Goal: Task Accomplishment & Management: Manage account settings

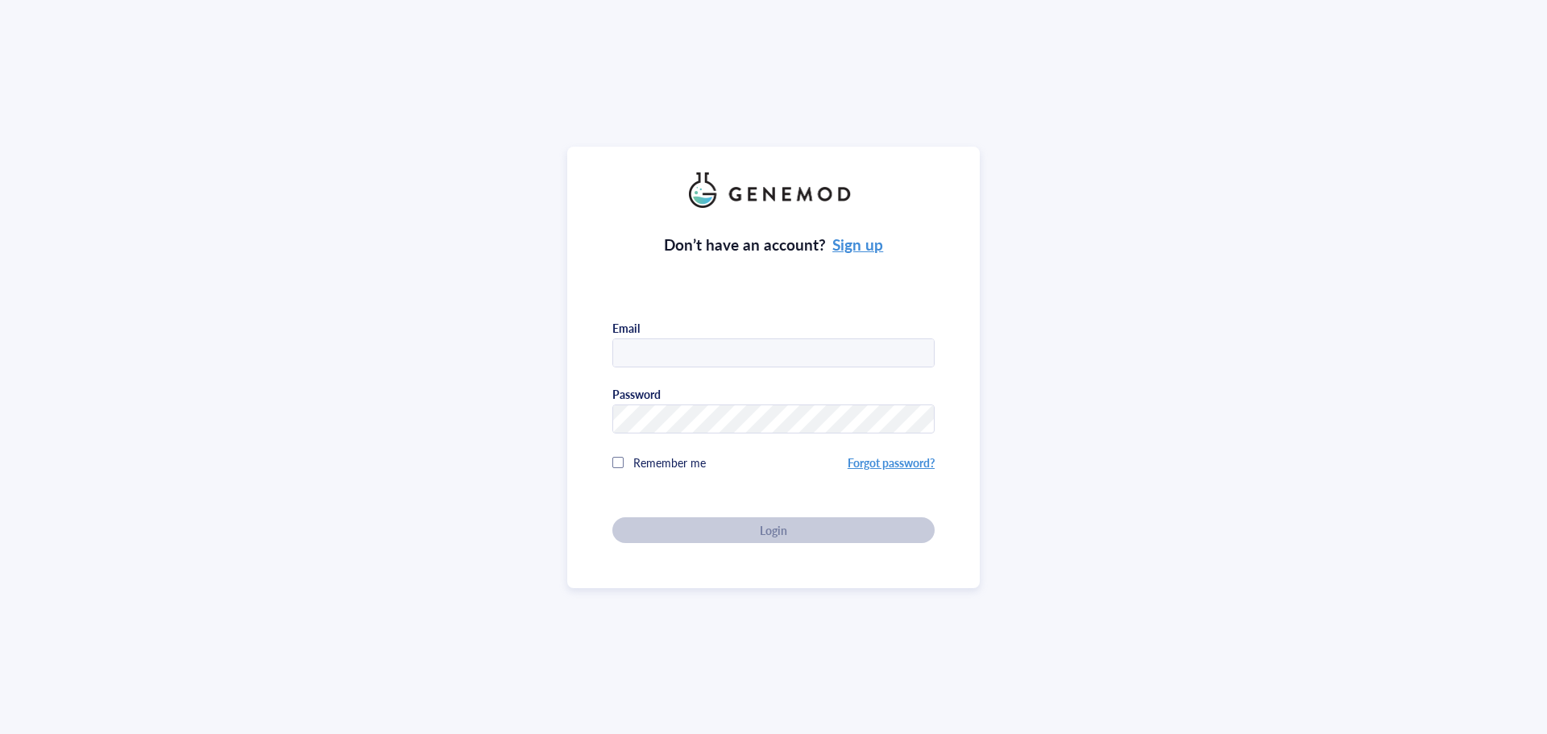
click at [722, 344] on input "text" at bounding box center [773, 353] width 321 height 29
type input "[EMAIL_ADDRESS][DOMAIN_NAME]"
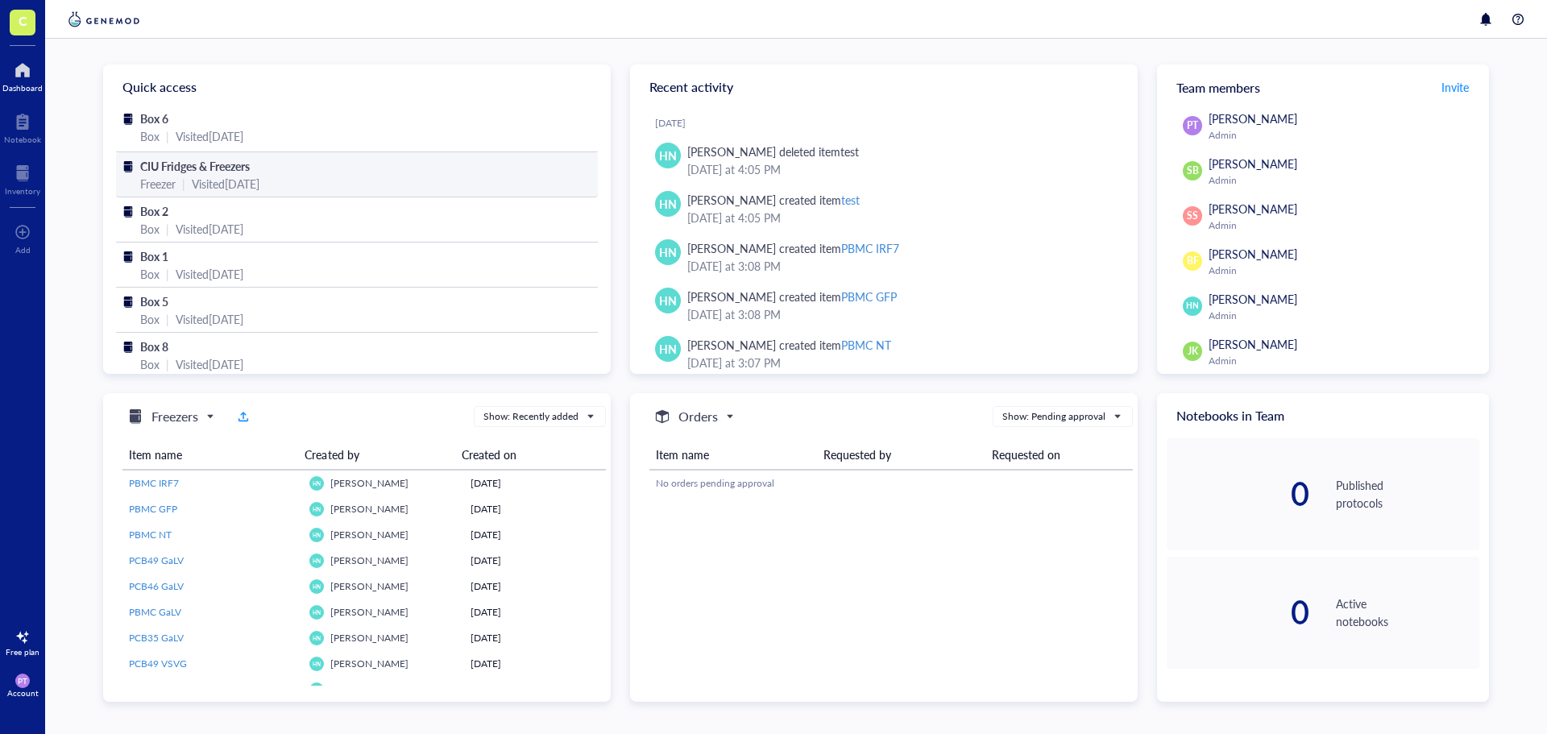
click at [175, 177] on div "Freezer" at bounding box center [157, 184] width 35 height 18
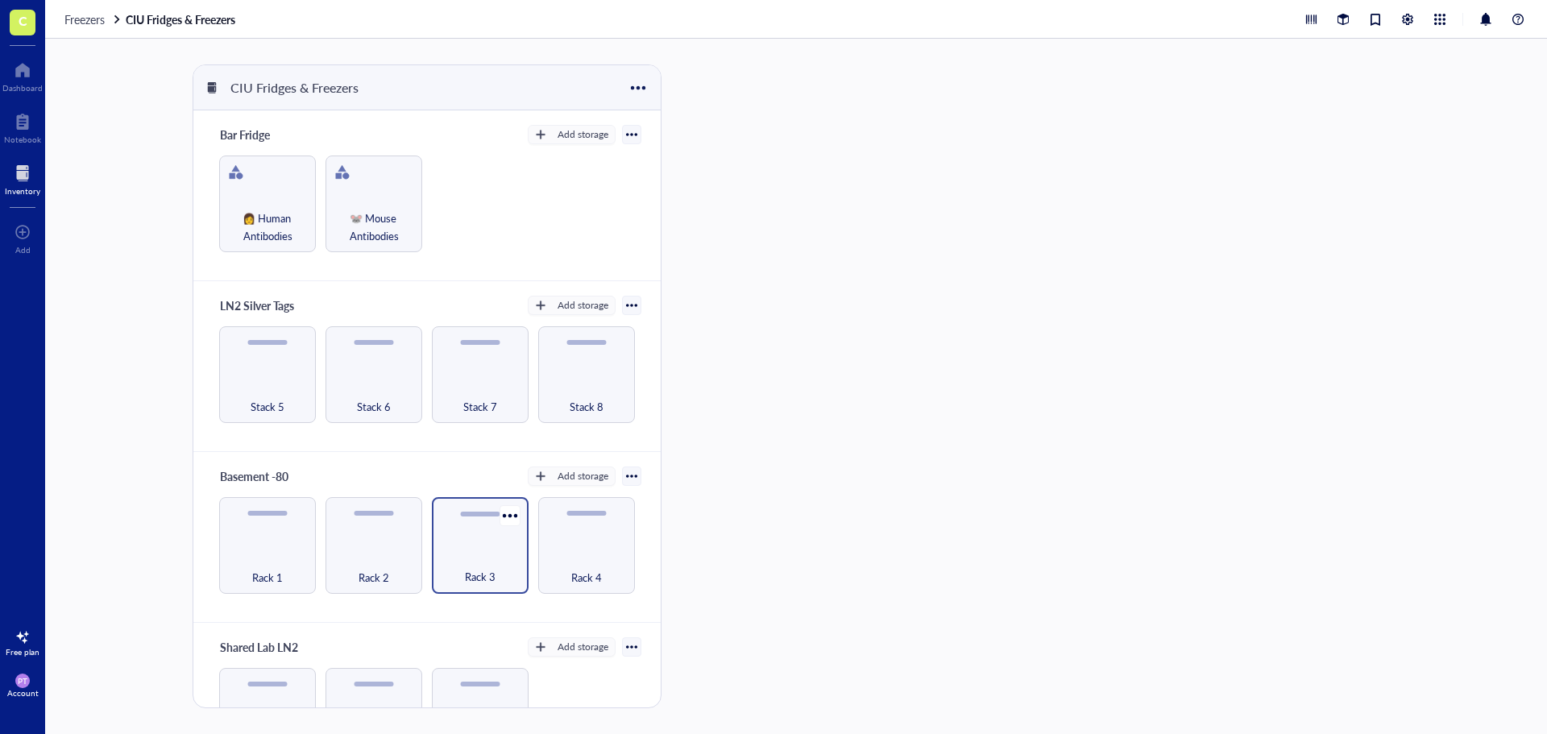
scroll to position [73, 0]
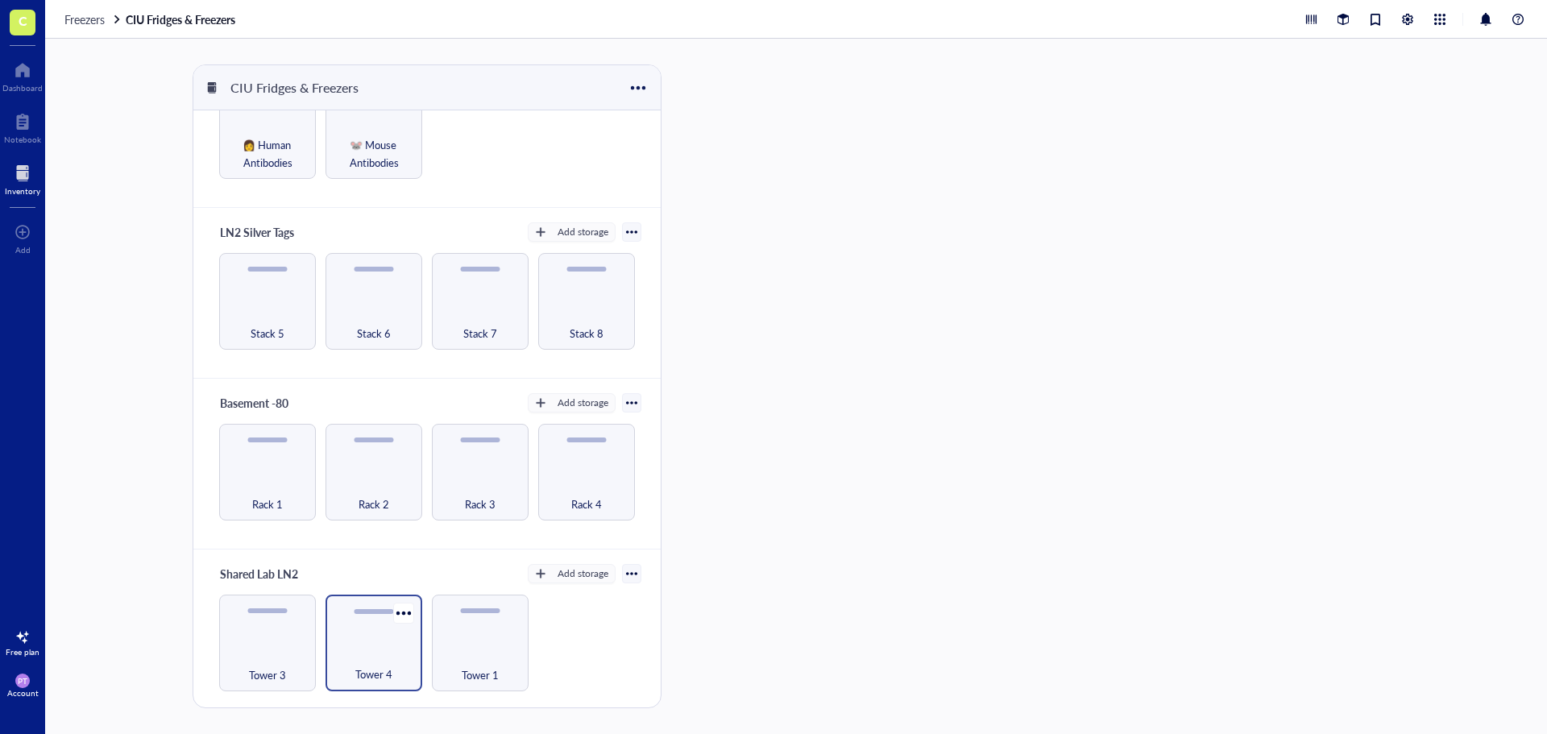
click at [375, 635] on div "Tower 4" at bounding box center [374, 643] width 97 height 97
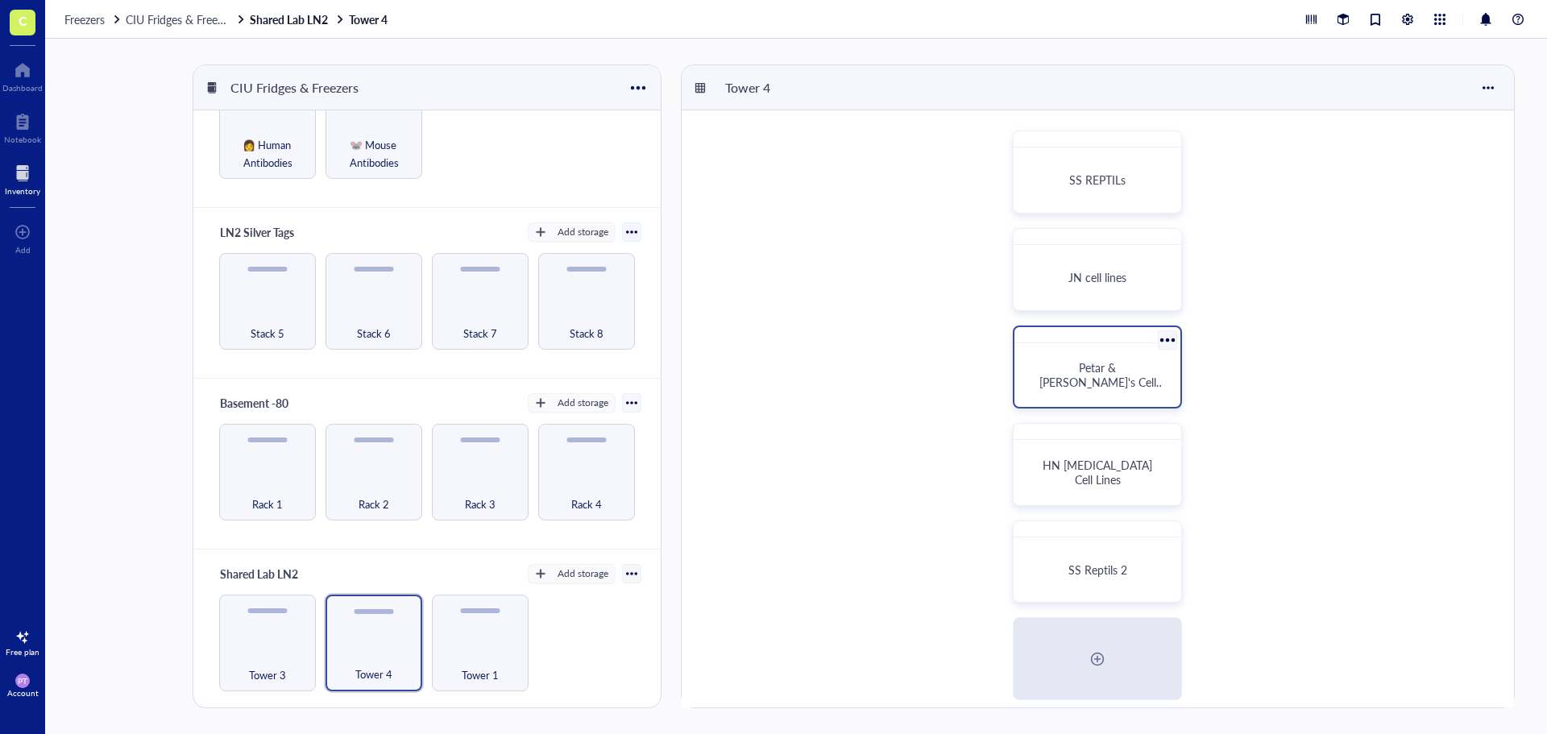
click at [1107, 363] on div "Petar & Bree's Cell Lines" at bounding box center [1097, 375] width 153 height 51
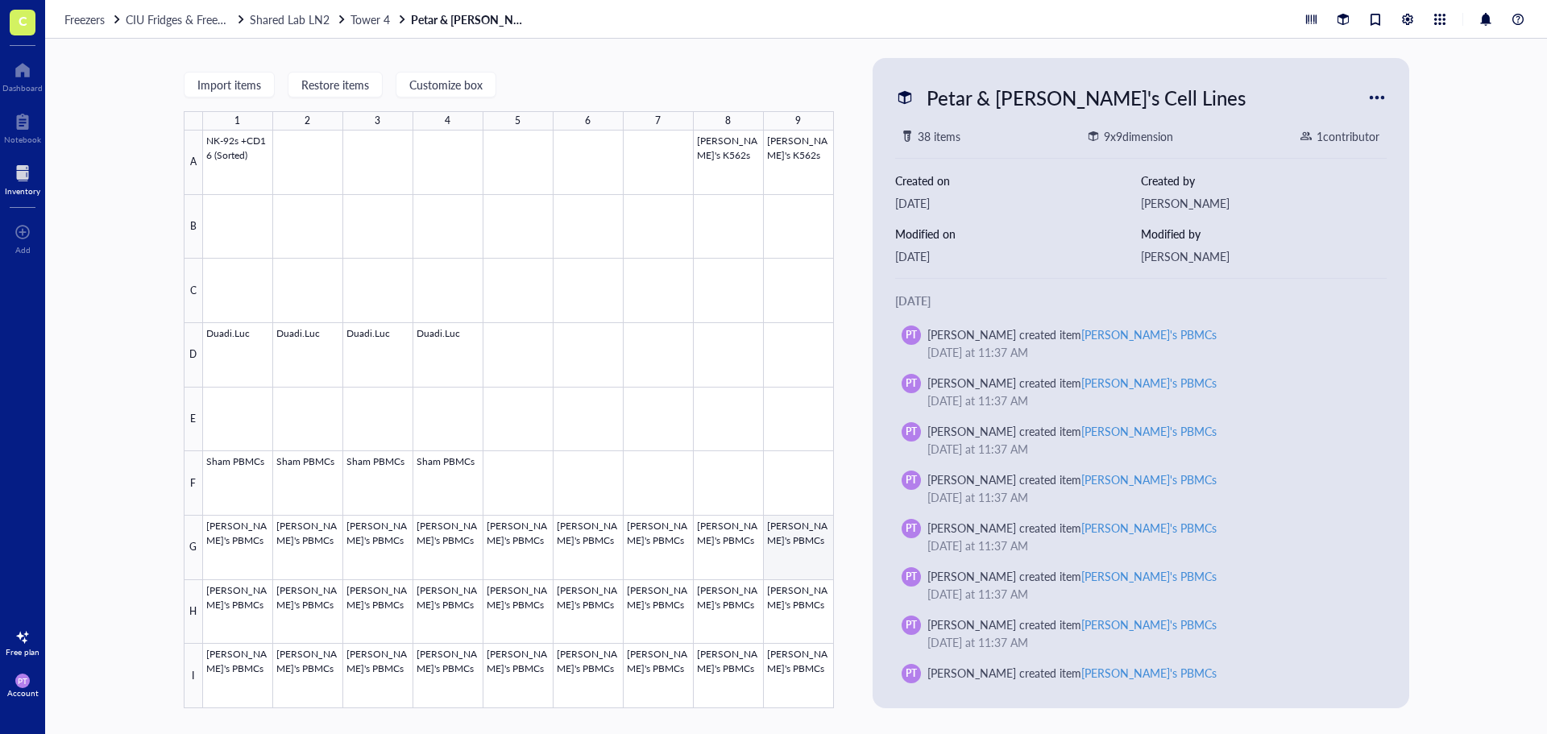
click at [791, 559] on div at bounding box center [518, 420] width 631 height 578
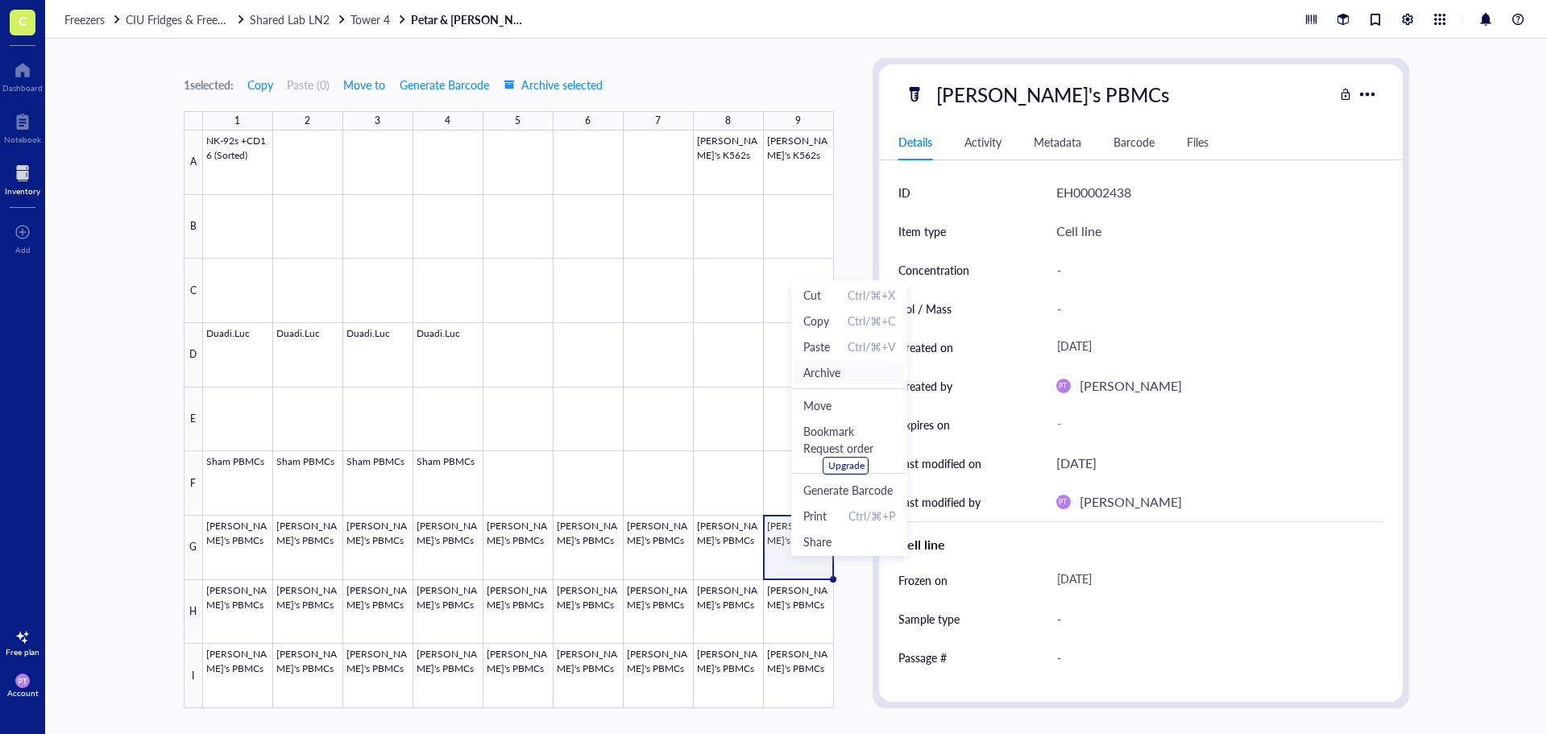
click at [828, 375] on span "Archive" at bounding box center [821, 372] width 37 height 18
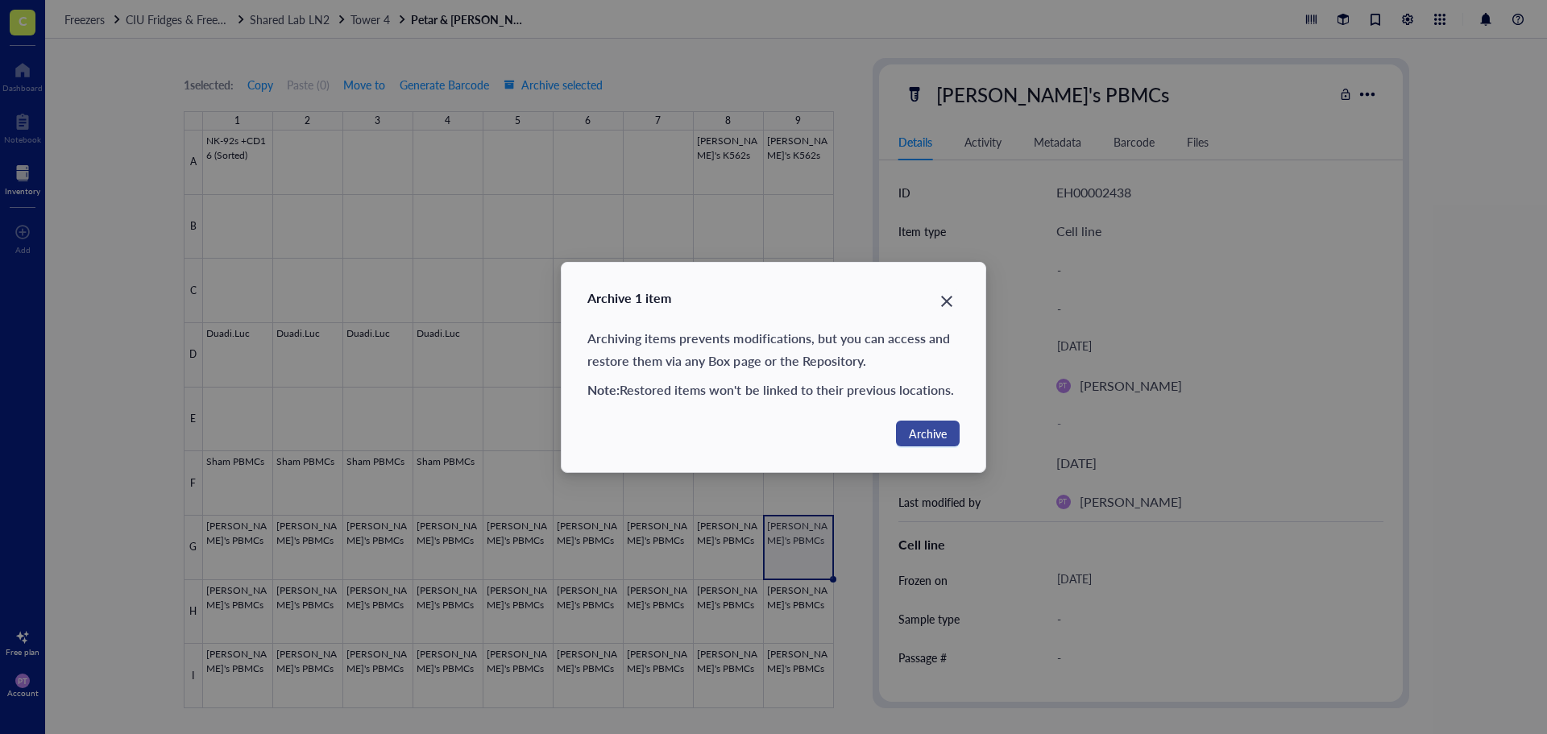
click at [903, 443] on button "Archive" at bounding box center [928, 434] width 64 height 26
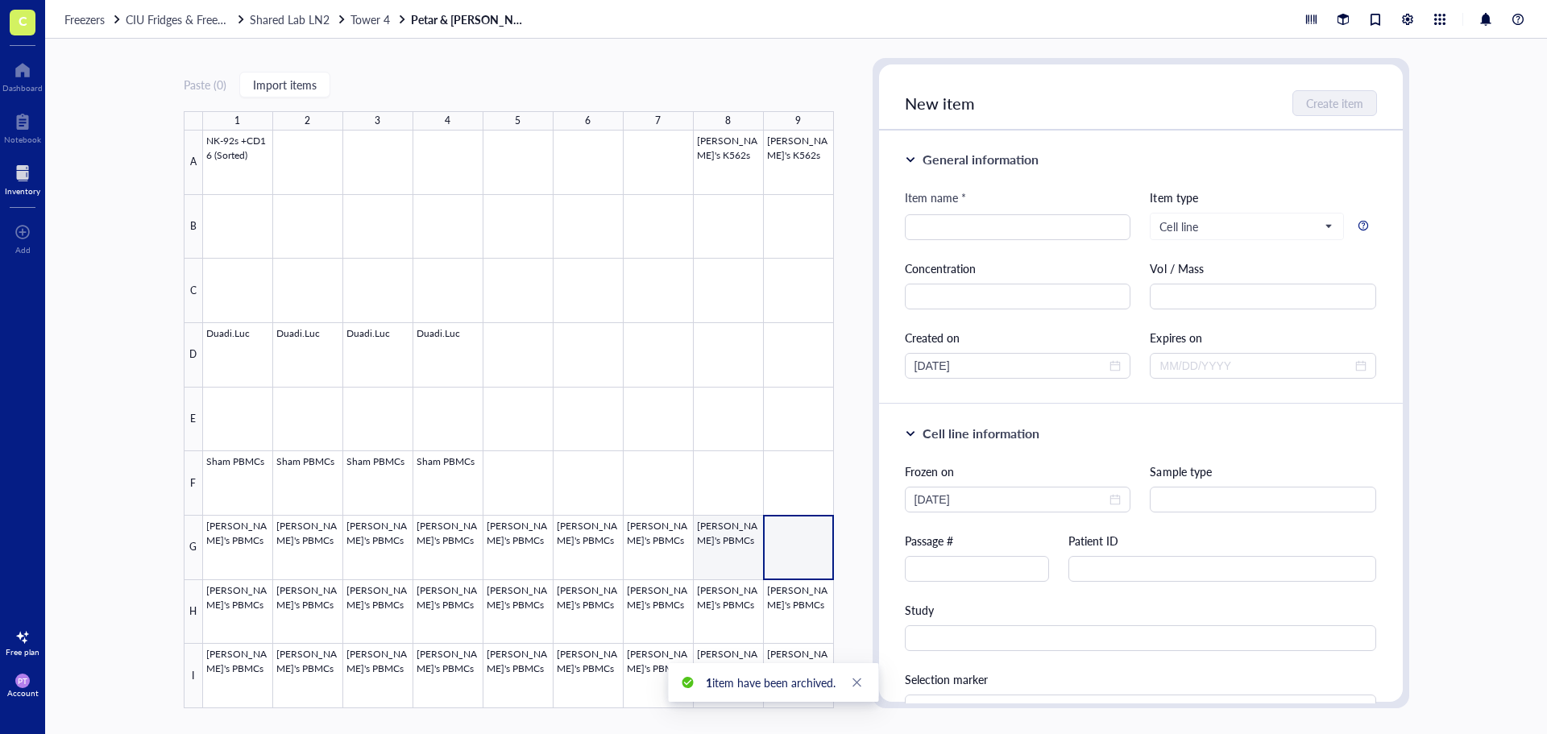
click at [726, 536] on div at bounding box center [518, 420] width 631 height 578
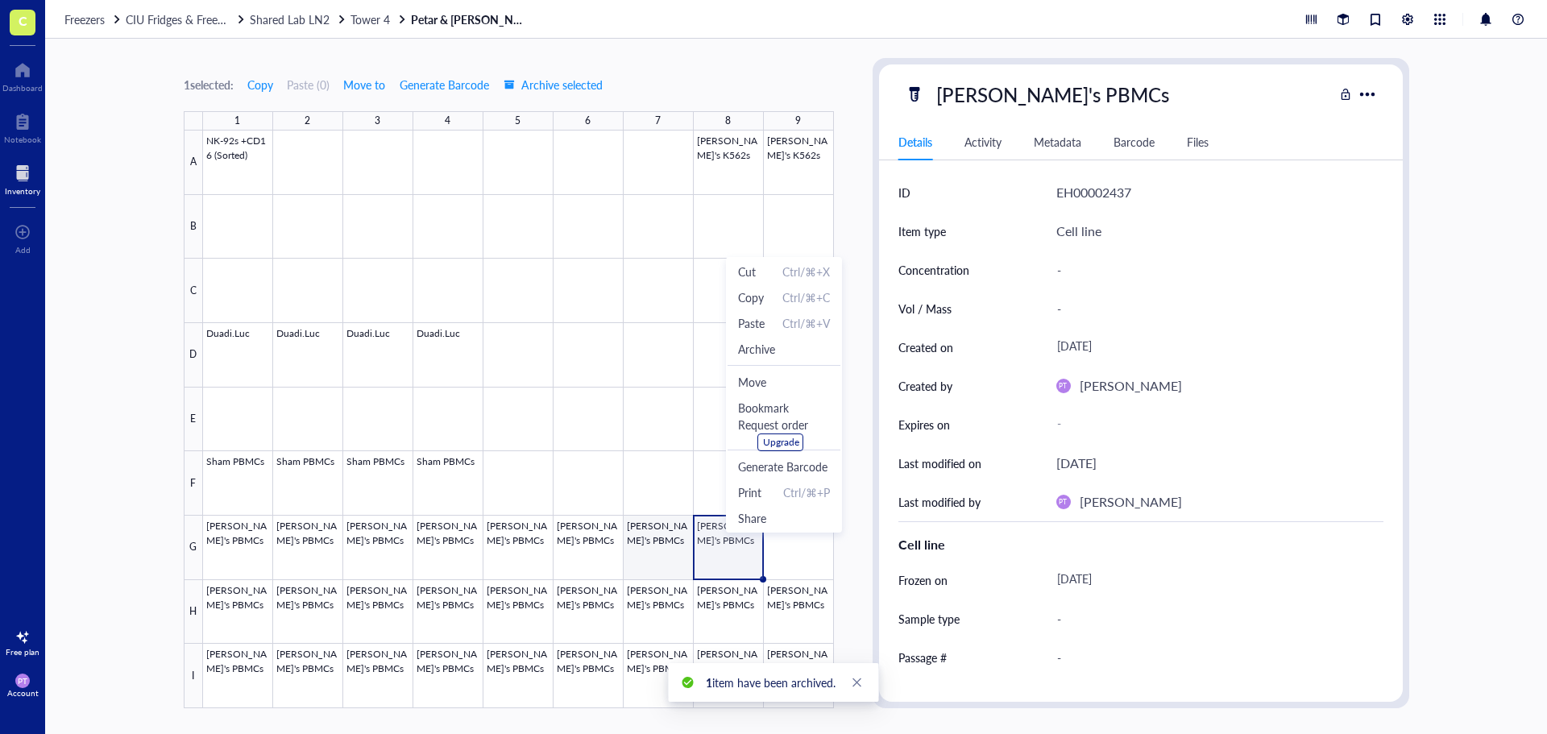
click at [674, 555] on div at bounding box center [518, 420] width 631 height 578
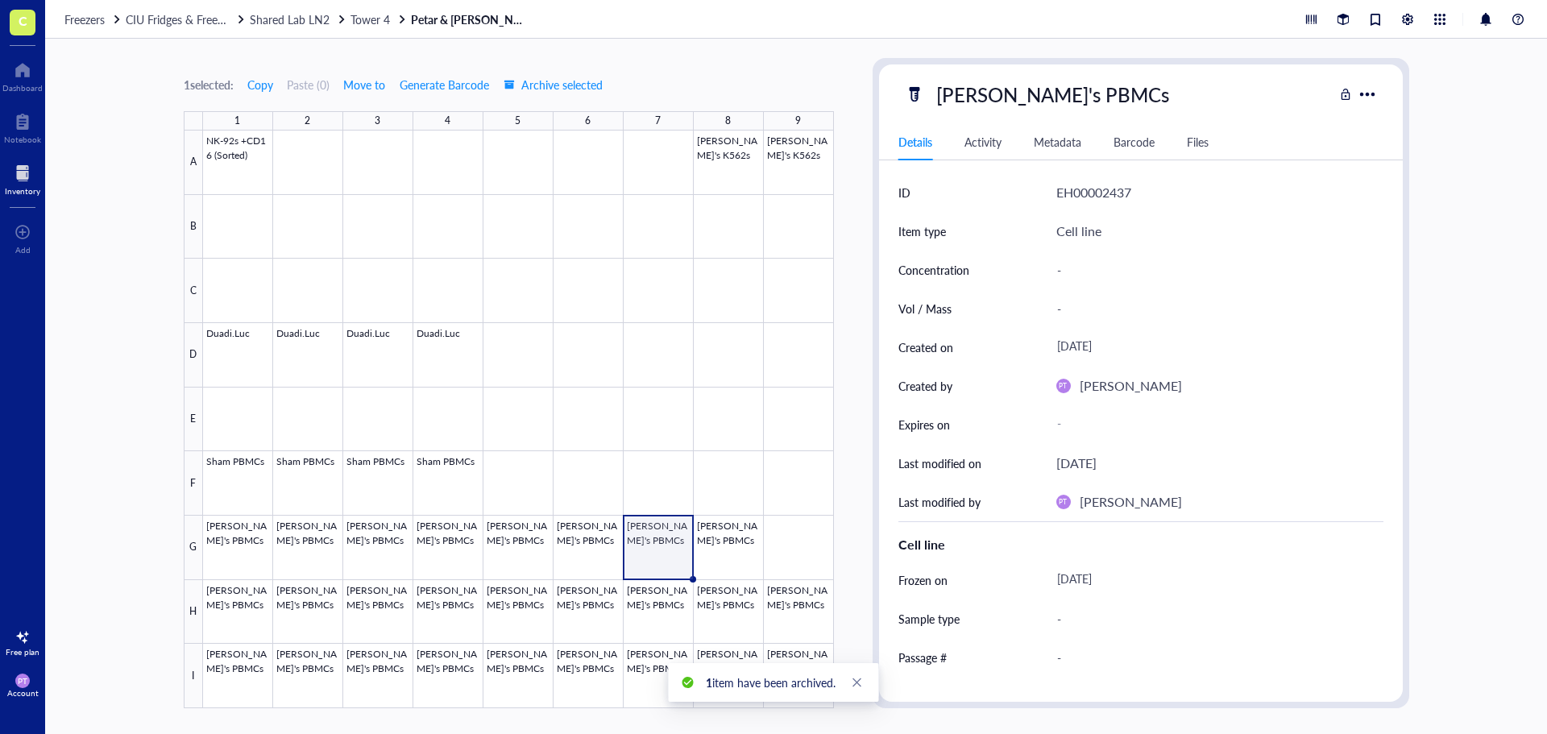
click at [751, 550] on div at bounding box center [518, 420] width 631 height 578
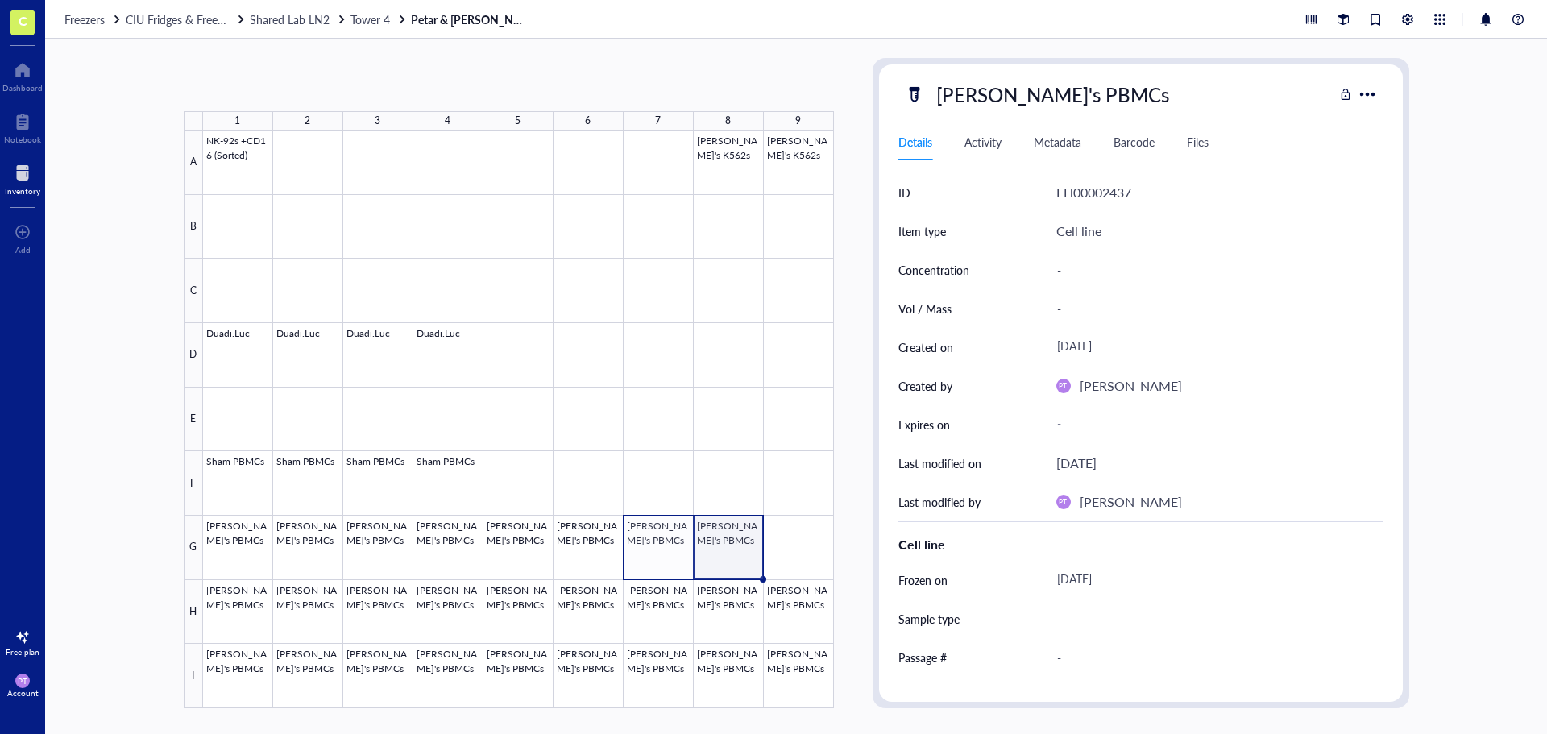
drag, startPoint x: 763, startPoint y: 578, endPoint x: 666, endPoint y: 575, distance: 96.8
click at [0, 0] on div "NK-92s +CD16 (Sorted) Bree's K562s Bree's K562s Duadi.Luc Duadi.Luc Duadi.Luc D…" at bounding box center [0, 0] width 0 height 0
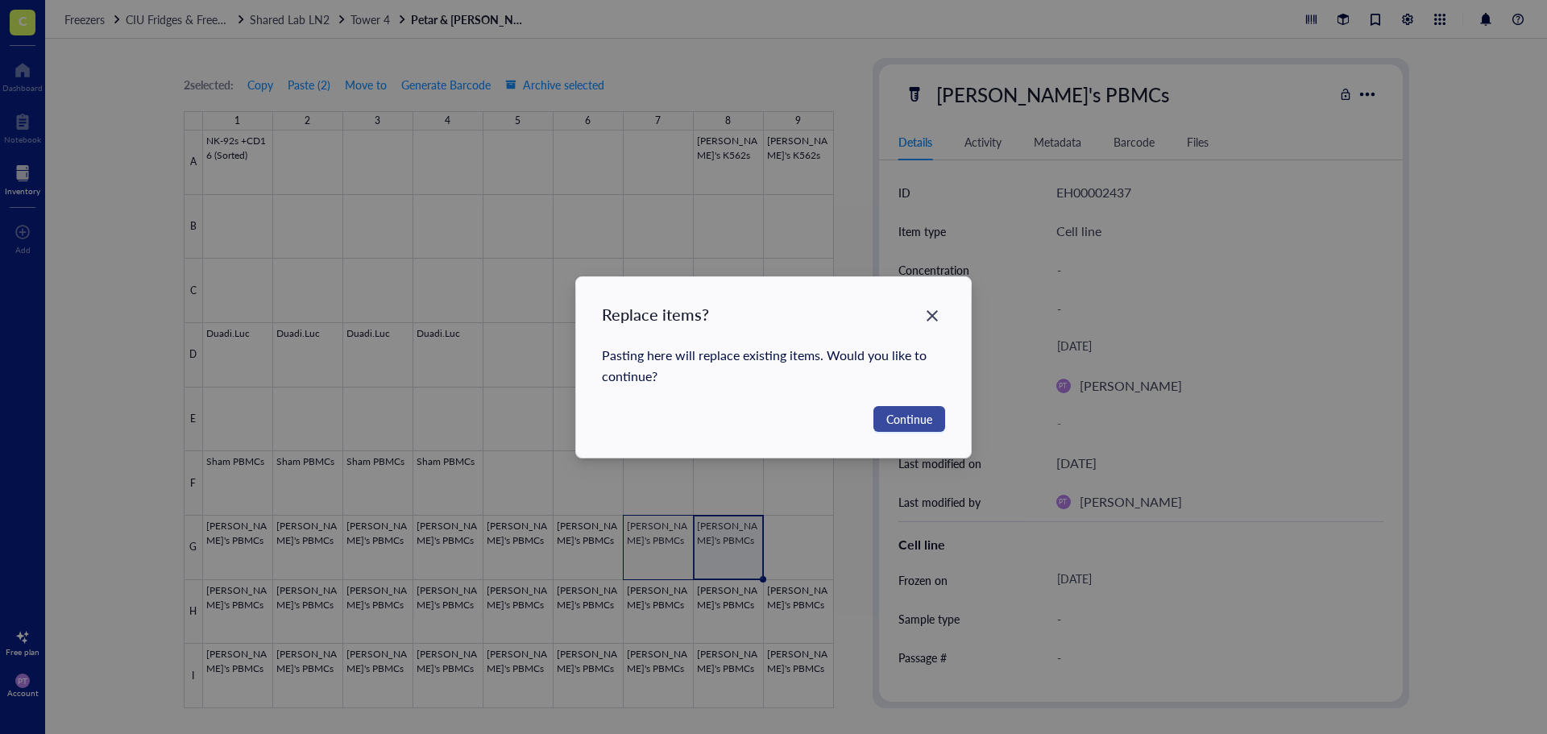
click at [902, 419] on span "Continue" at bounding box center [909, 419] width 46 height 18
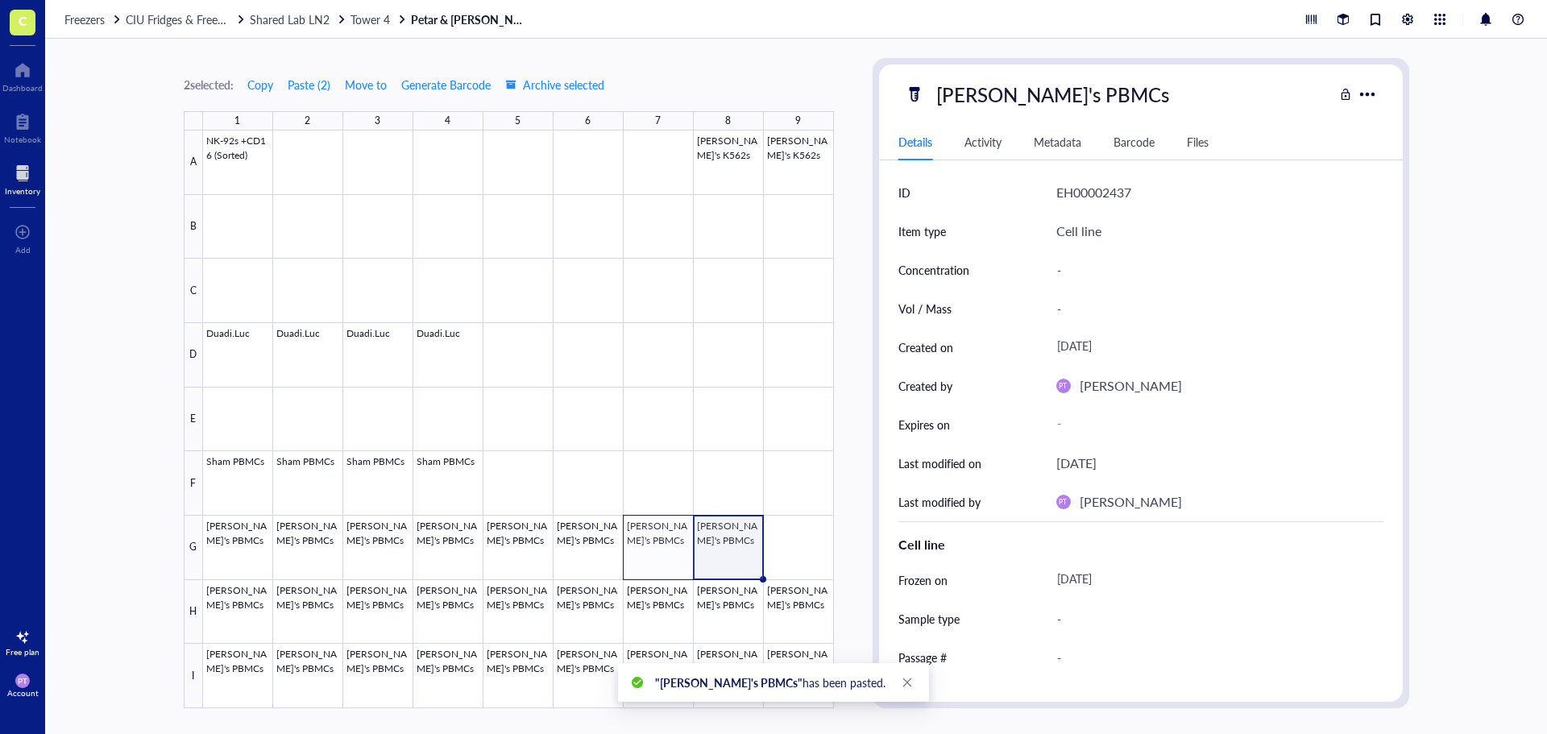
click at [698, 664] on div ""Petar's PBMCs" has been pasted." at bounding box center [773, 682] width 311 height 39
click at [766, 660] on span "Archive" at bounding box center [751, 664] width 37 height 18
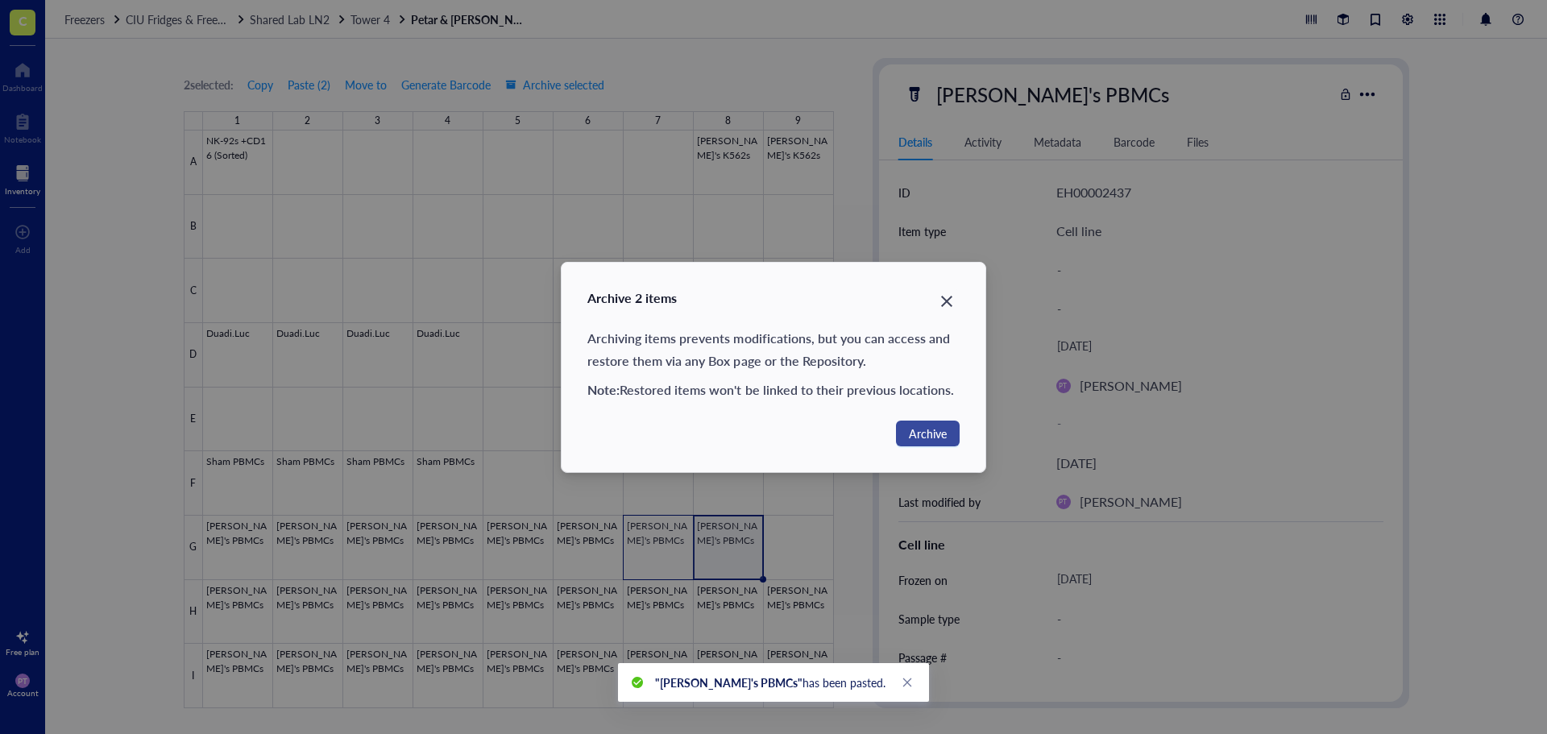
click at [921, 438] on span "Archive" at bounding box center [928, 434] width 38 height 18
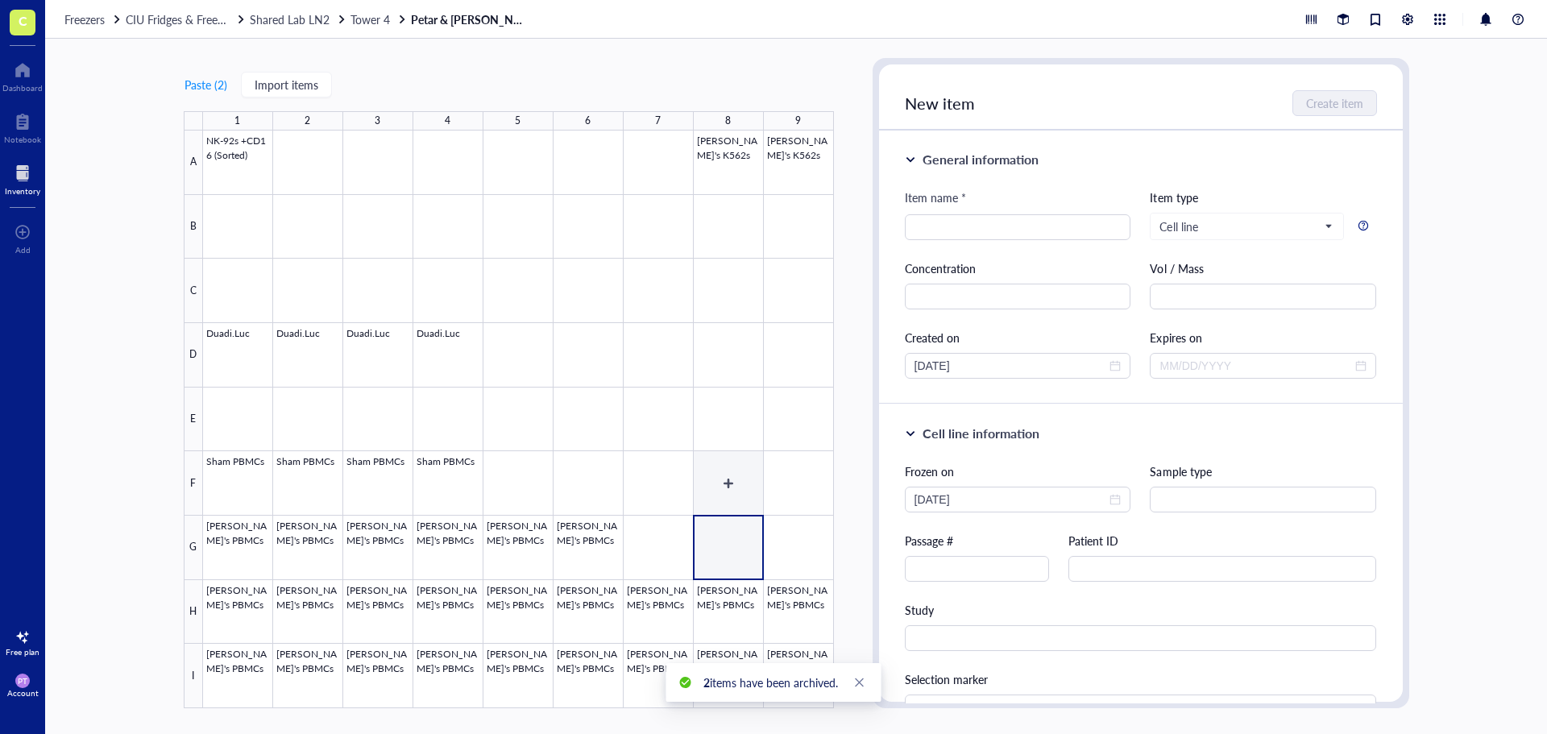
click at [717, 473] on div at bounding box center [518, 420] width 631 height 578
click at [758, 383] on div at bounding box center [518, 420] width 631 height 578
